Goal: Transaction & Acquisition: Purchase product/service

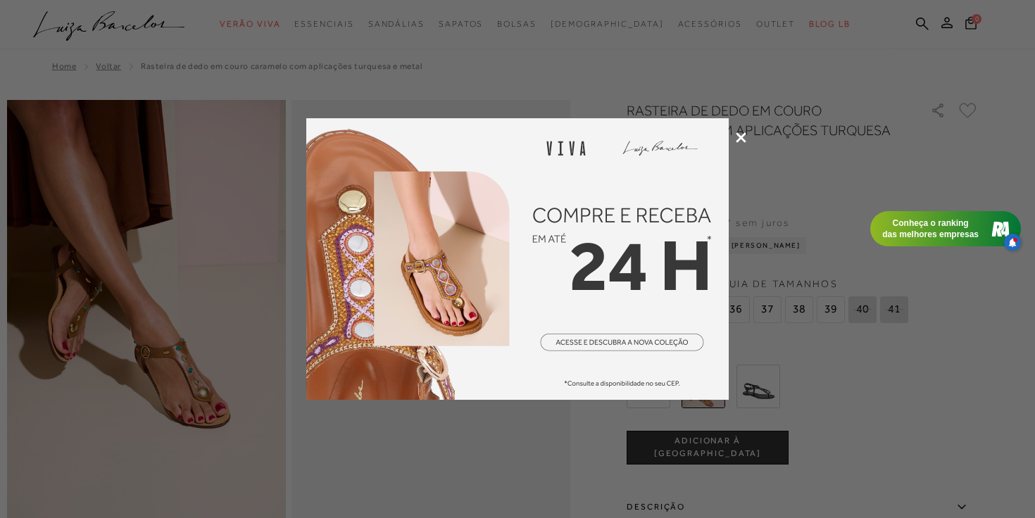
click at [743, 138] on icon at bounding box center [741, 137] width 11 height 11
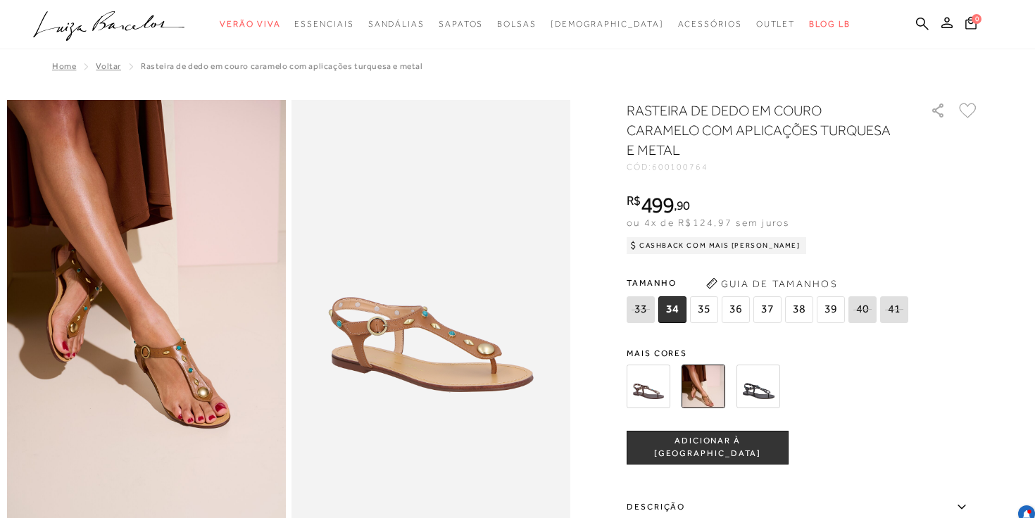
click at [652, 391] on img at bounding box center [649, 387] width 44 height 44
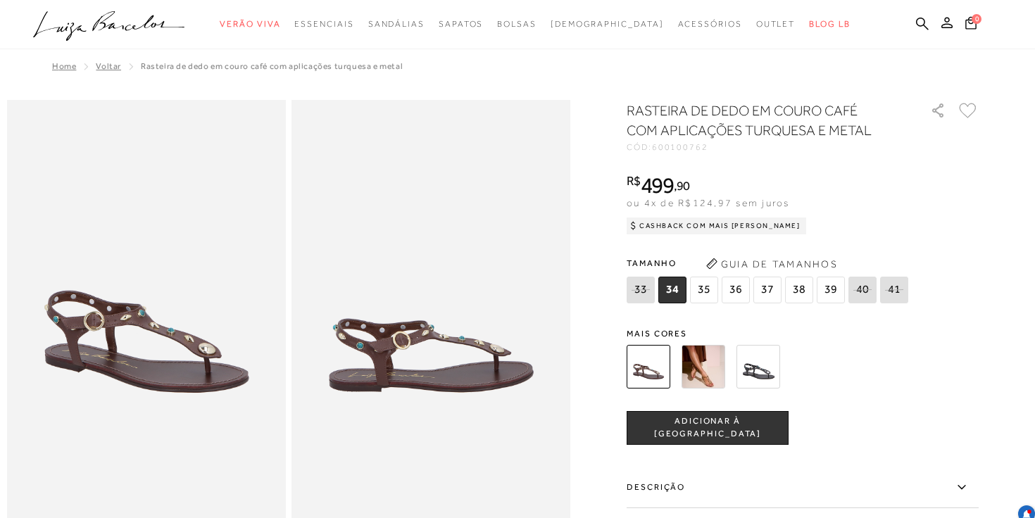
click at [756, 379] on img at bounding box center [758, 367] width 44 height 44
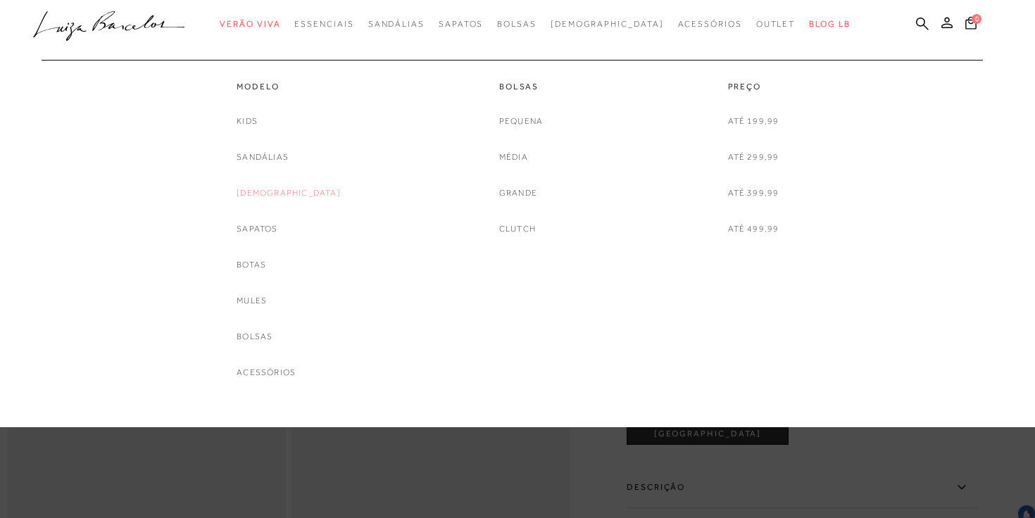
click at [287, 189] on link "[DEMOGRAPHIC_DATA]" at bounding box center [289, 193] width 104 height 15
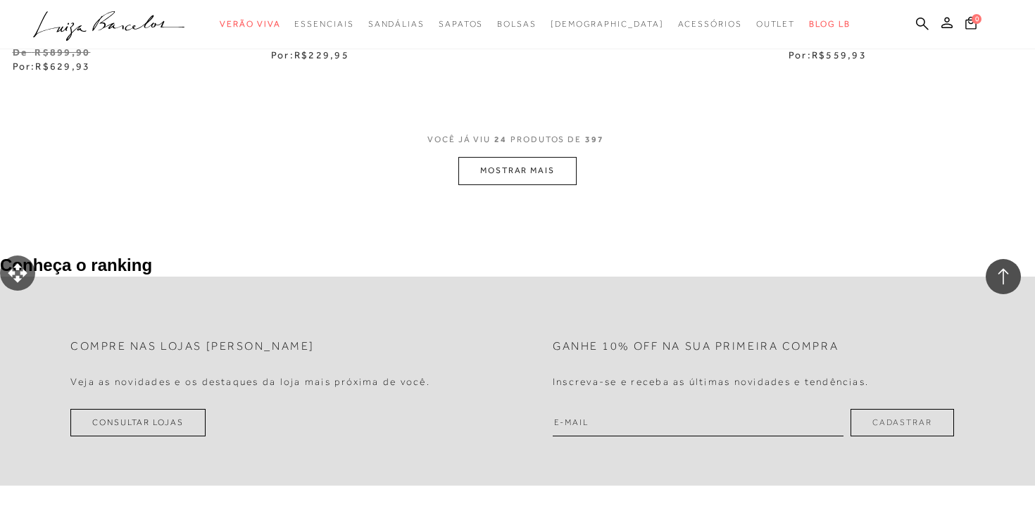
scroll to position [2978, 0]
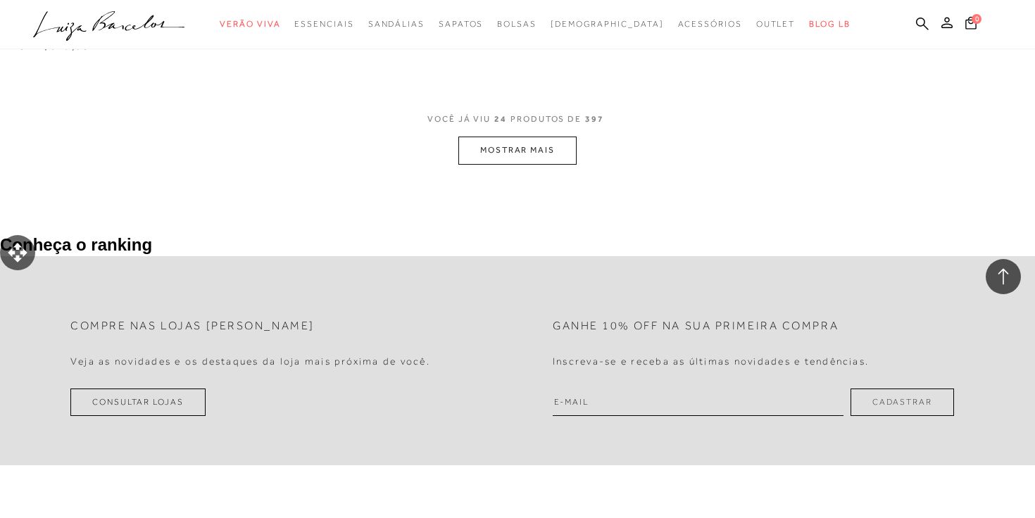
click at [527, 143] on button "MOSTRAR MAIS" at bounding box center [517, 150] width 118 height 27
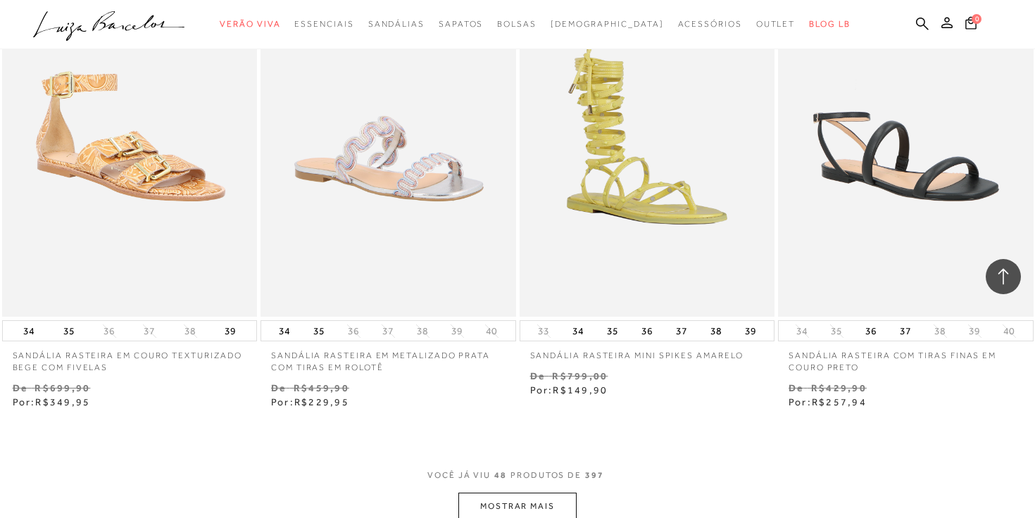
scroll to position [5550, 0]
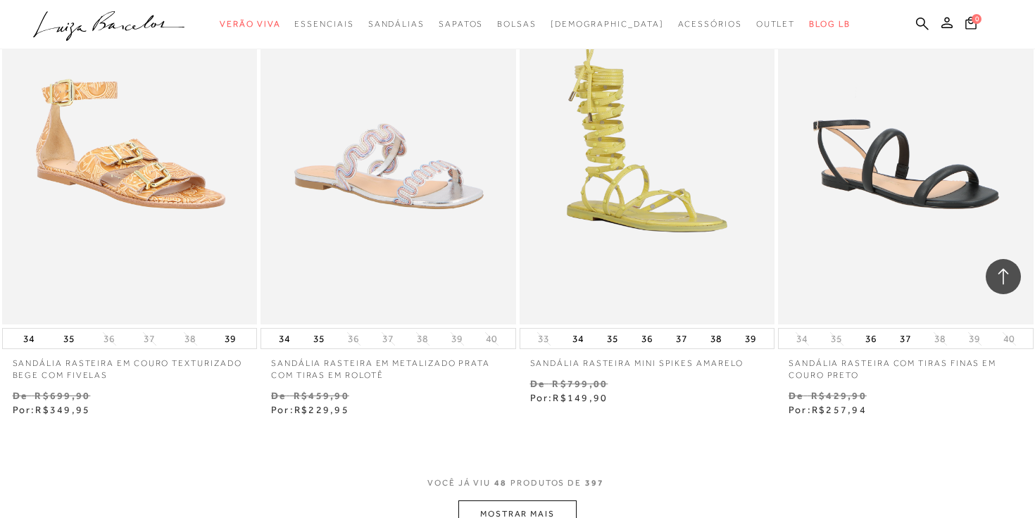
click at [498, 506] on button "MOSTRAR MAIS" at bounding box center [517, 514] width 118 height 27
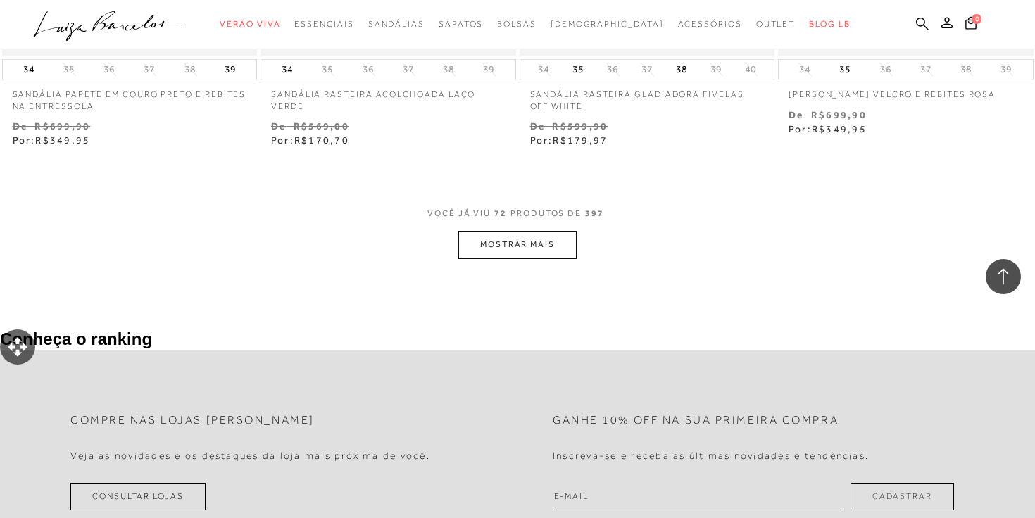
scroll to position [8781, 0]
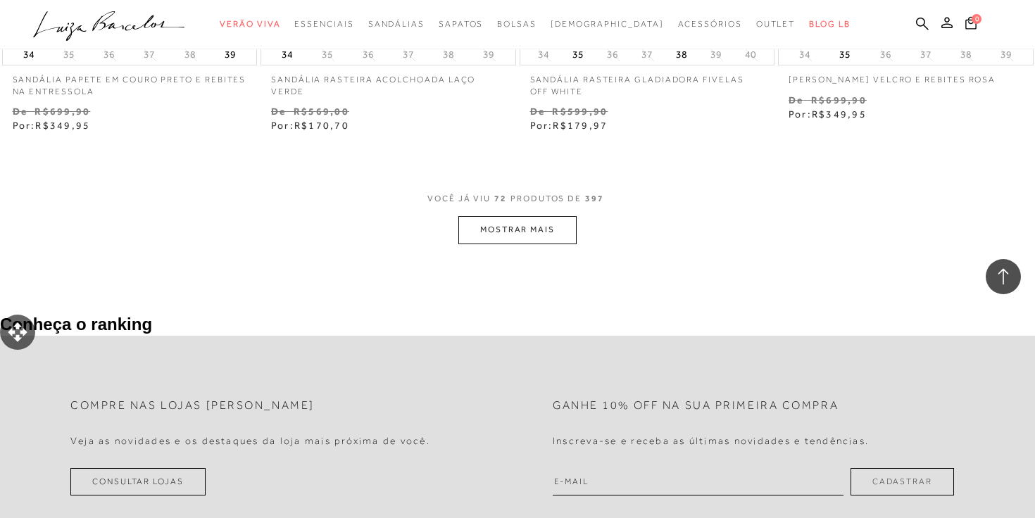
click at [512, 241] on button "MOSTRAR MAIS" at bounding box center [517, 229] width 118 height 27
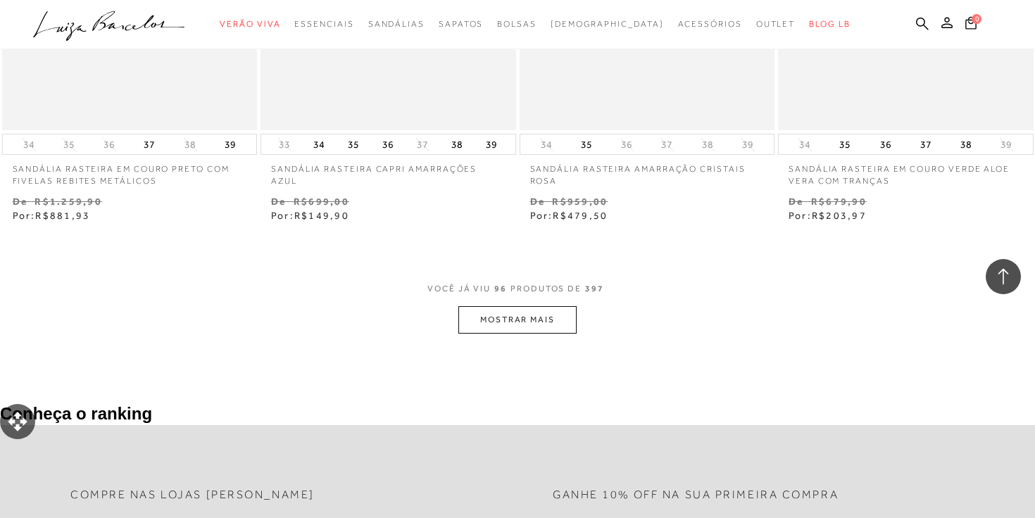
scroll to position [11627, 0]
click at [526, 322] on button "MOSTRAR MAIS" at bounding box center [517, 319] width 118 height 27
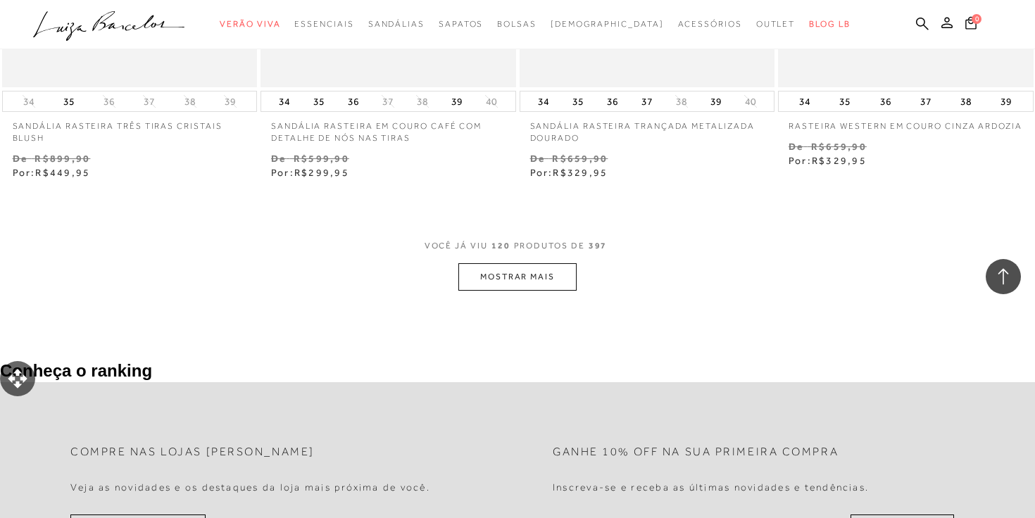
scroll to position [14607, 0]
click at [532, 270] on button "MOSTRAR MAIS" at bounding box center [517, 274] width 118 height 27
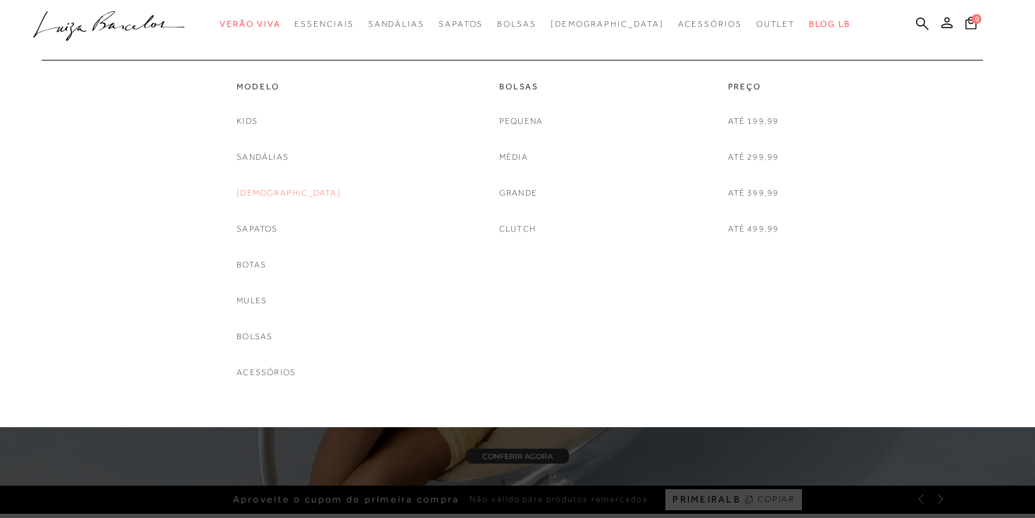
click at [282, 192] on link "[DEMOGRAPHIC_DATA]" at bounding box center [289, 193] width 104 height 15
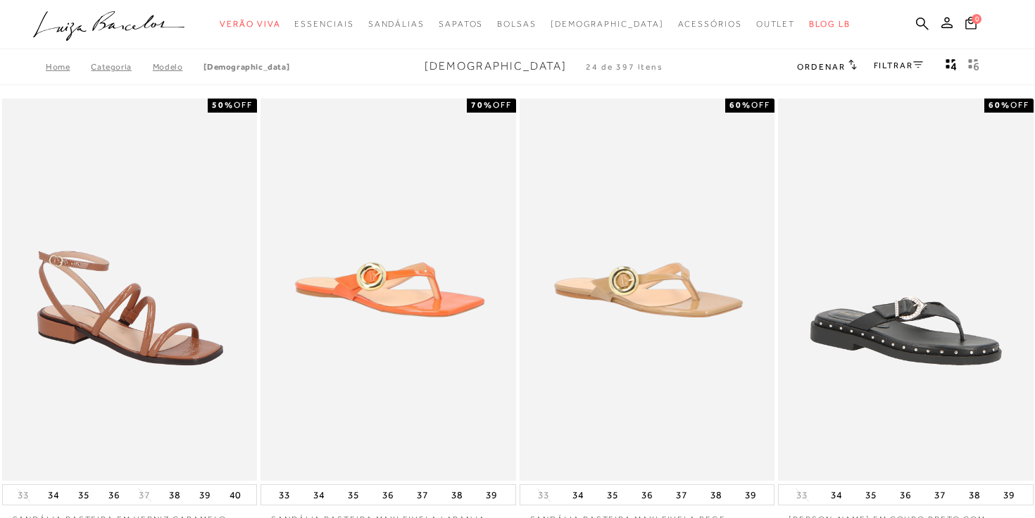
scroll to position [6, 0]
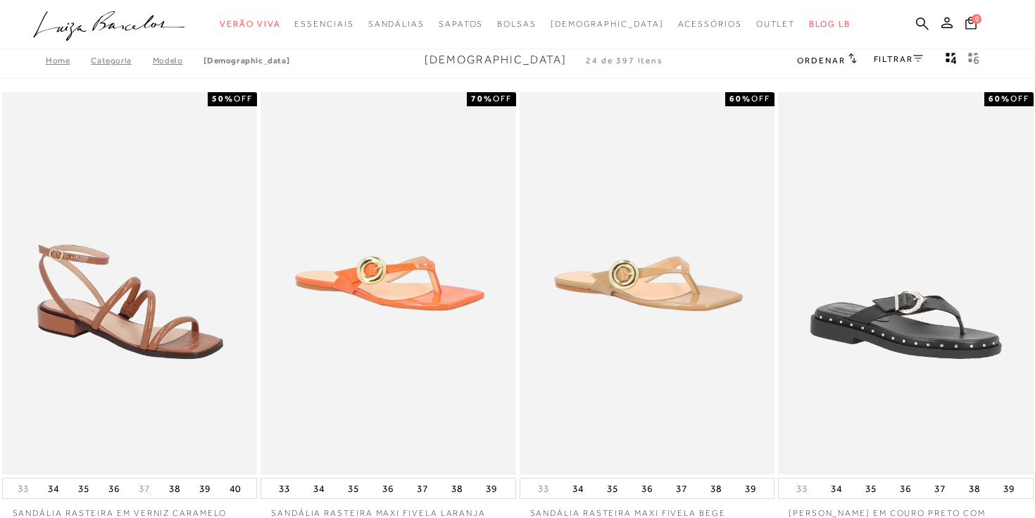
click at [903, 51] on div "FILTRAR" at bounding box center [898, 60] width 49 height 18
click at [895, 62] on link "FILTRAR" at bounding box center [898, 59] width 49 height 10
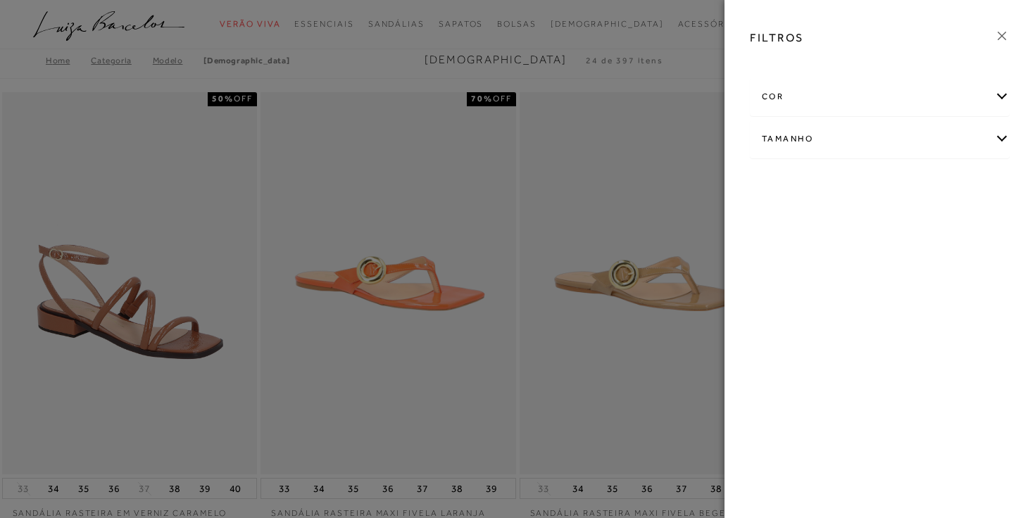
click at [995, 100] on div "cor" at bounding box center [879, 96] width 258 height 37
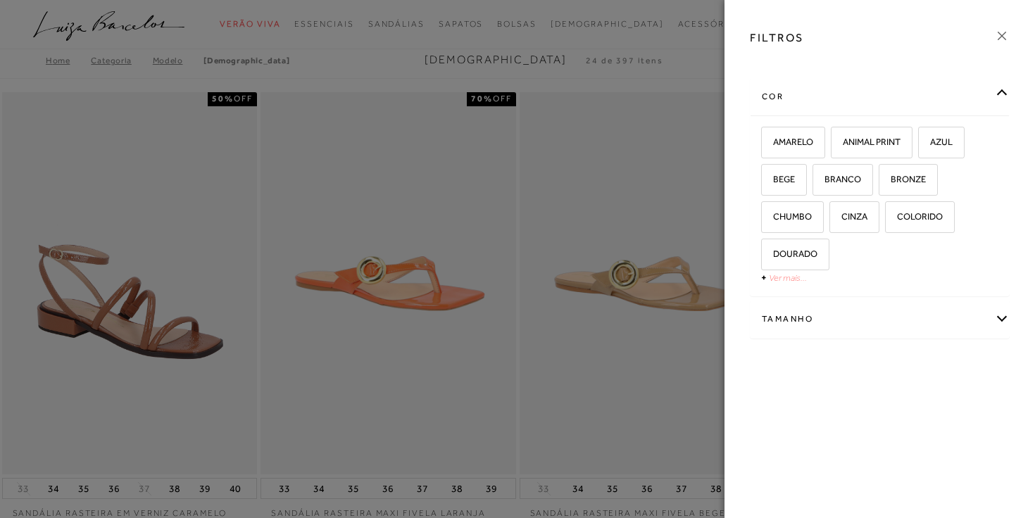
click at [796, 281] on link "Ver mais..." at bounding box center [788, 277] width 38 height 11
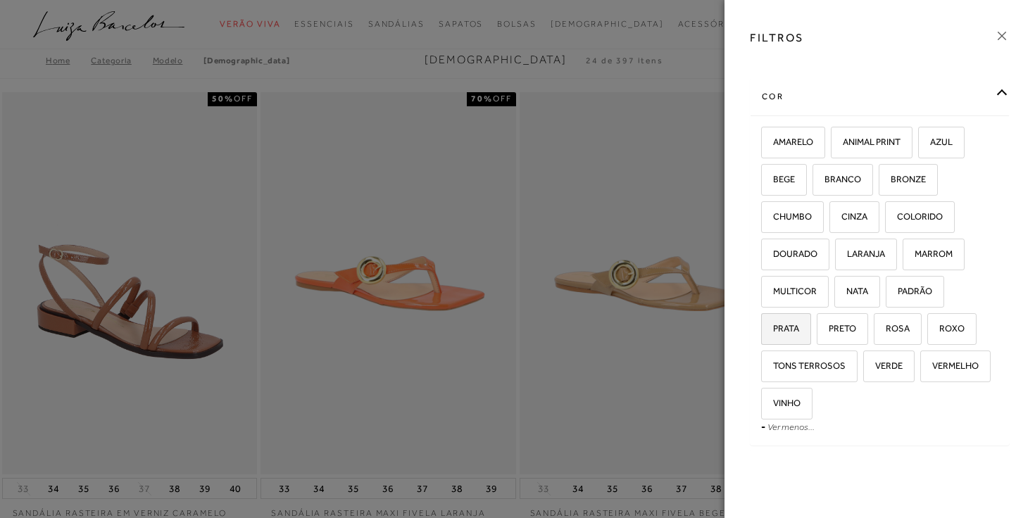
click at [786, 330] on span "PRATA" at bounding box center [780, 328] width 37 height 11
click at [773, 330] on input "PRATA" at bounding box center [766, 331] width 14 height 14
checkbox input "true"
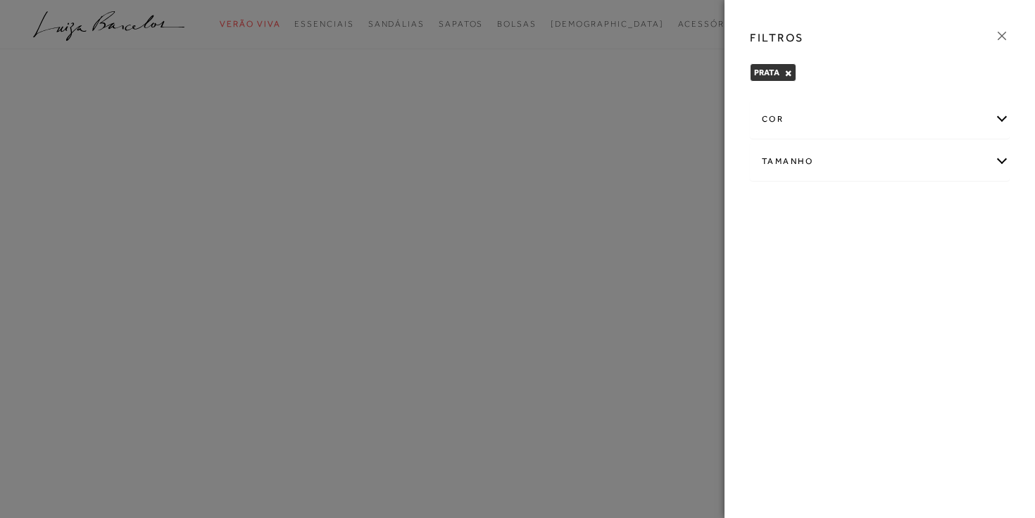
click at [1002, 34] on icon at bounding box center [1002, 36] width 8 height 8
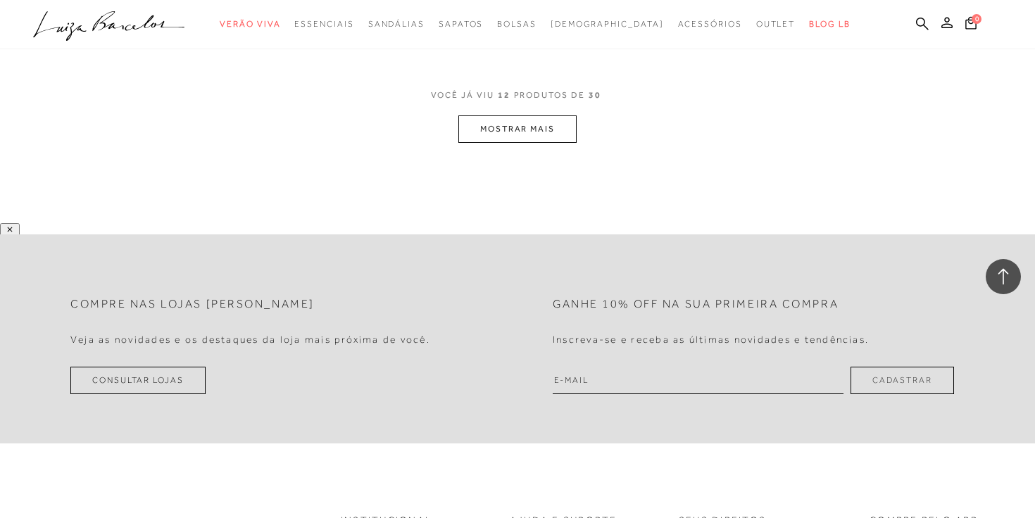
scroll to position [1551, 0]
click at [535, 127] on button "MOSTRAR MAIS" at bounding box center [517, 126] width 118 height 27
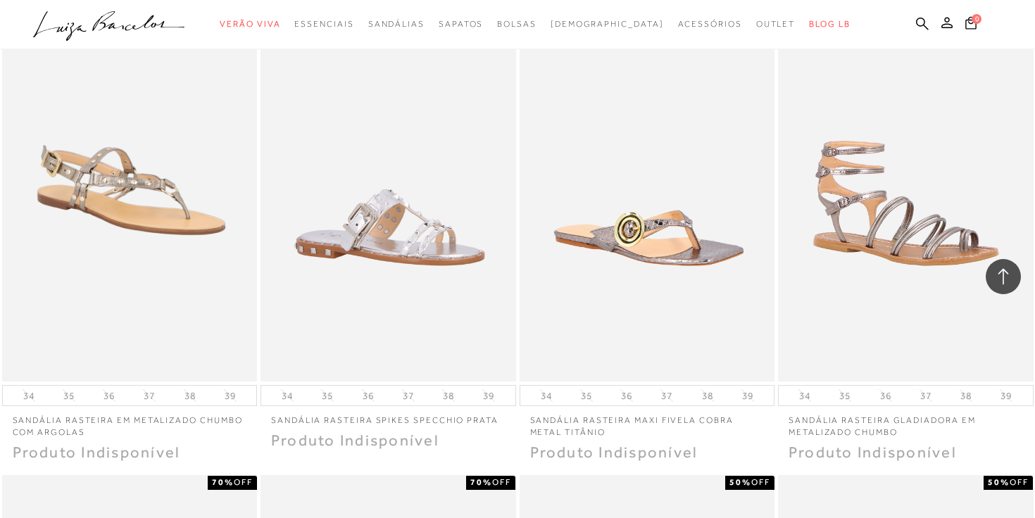
scroll to position [2087, 0]
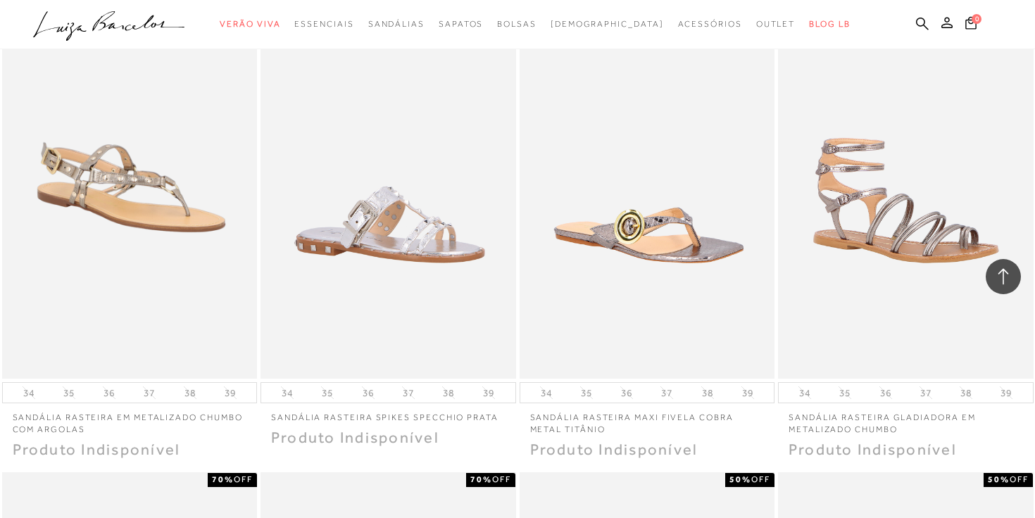
click at [30, 422] on p "SANDÁLIA RASTEIRA EM METALIZADO CHUMBO COM ARGOLAS" at bounding box center [130, 419] width 256 height 32
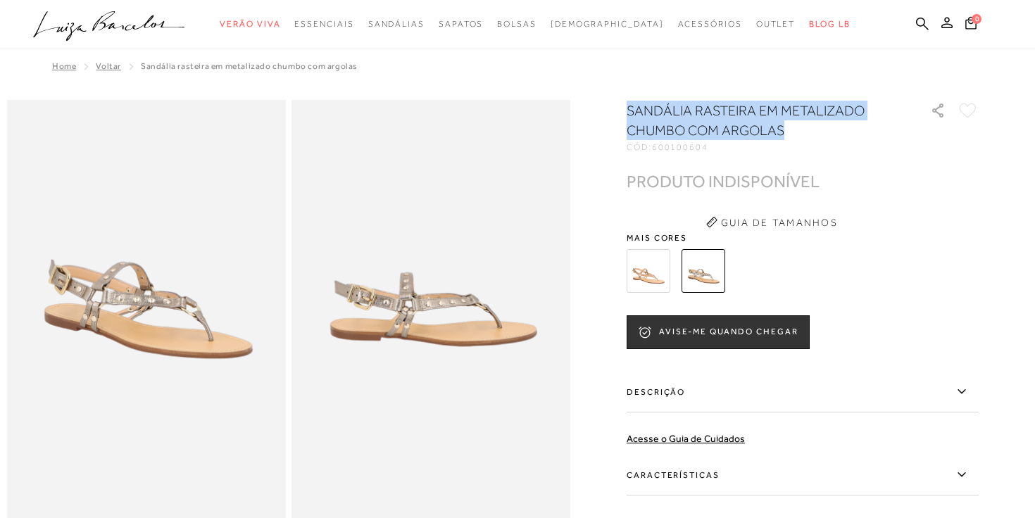
drag, startPoint x: 629, startPoint y: 114, endPoint x: 838, endPoint y: 123, distance: 209.3
click at [838, 123] on h1 "SANDÁLIA RASTEIRA EM METALIZADO CHUMBO COM ARGOLAS" at bounding box center [759, 120] width 264 height 39
copy h1 "SANDÁLIA RASTEIRA EM METALIZADO CHUMBO COM ARGOLAS"
click at [637, 273] on img at bounding box center [649, 271] width 44 height 44
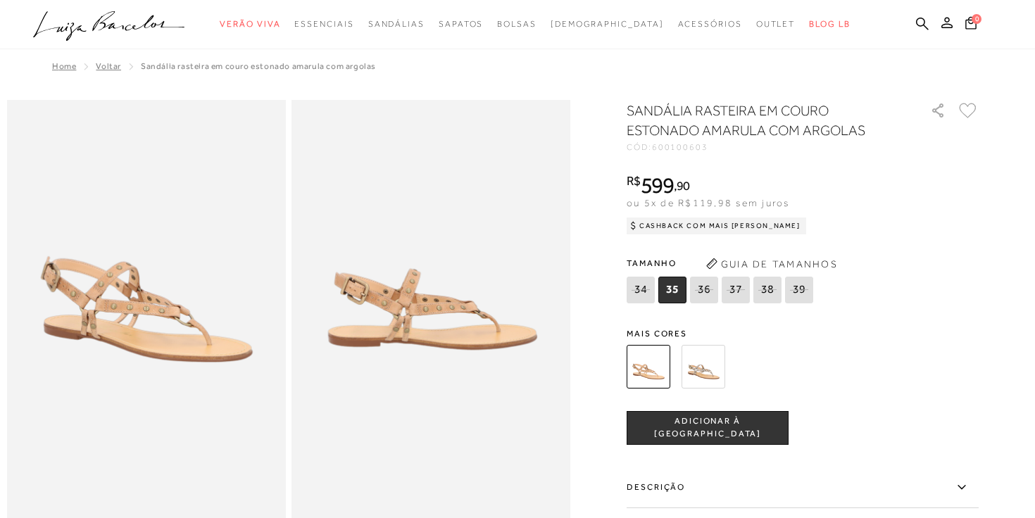
click at [655, 367] on img at bounding box center [649, 367] width 44 height 44
click at [694, 366] on img at bounding box center [703, 367] width 44 height 44
